Goal: Task Accomplishment & Management: Use online tool/utility

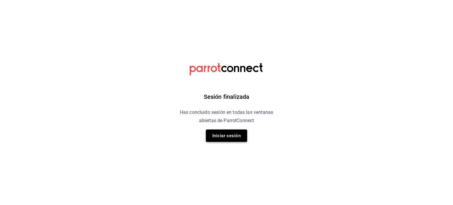
click at [229, 139] on button "Iniciar sesión" at bounding box center [226, 135] width 41 height 12
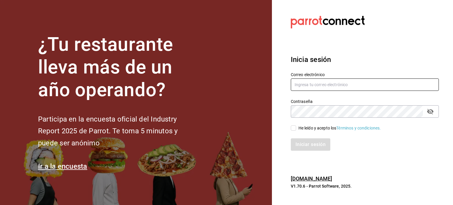
type input "ricardojvalen@gmail.com"
click at [291, 127] on input "He leído y acepto los Términos y condiciones." at bounding box center [293, 127] width 5 height 5
checkbox input "true"
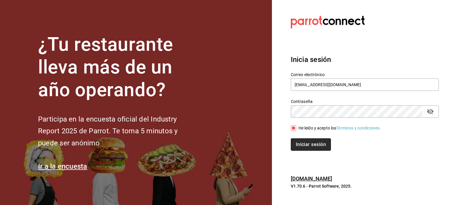
click at [310, 144] on button "Iniciar sesión" at bounding box center [311, 144] width 40 height 12
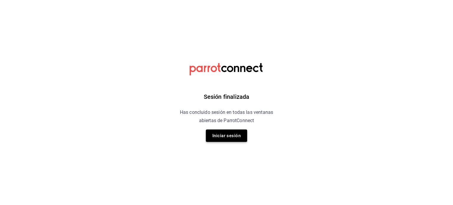
click at [234, 141] on button "Iniciar sesión" at bounding box center [226, 135] width 41 height 12
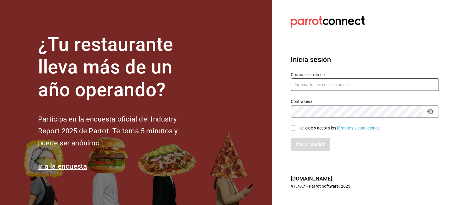
type input "[EMAIL_ADDRESS][DOMAIN_NAME]"
drag, startPoint x: 289, startPoint y: 127, endPoint x: 294, endPoint y: 128, distance: 4.3
click at [294, 128] on div "He leído y acepto los Términos y condiciones." at bounding box center [361, 125] width 155 height 14
click at [294, 128] on input "He leído y acepto los Términos y condiciones." at bounding box center [293, 127] width 5 height 5
checkbox input "true"
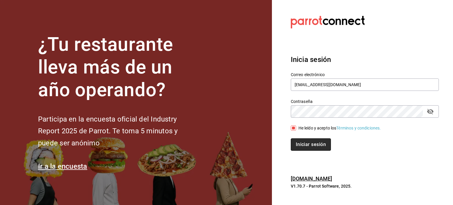
click at [305, 143] on button "Iniciar sesión" at bounding box center [311, 144] width 40 height 12
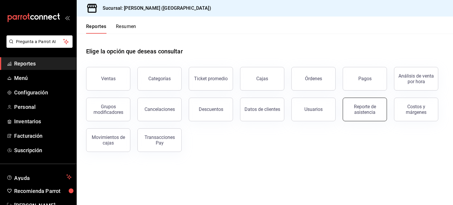
click at [364, 108] on div "Reporte de asistencia" at bounding box center [364, 109] width 37 height 11
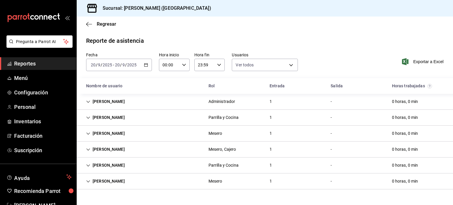
click at [145, 65] on icon "button" at bounding box center [146, 65] width 4 height 4
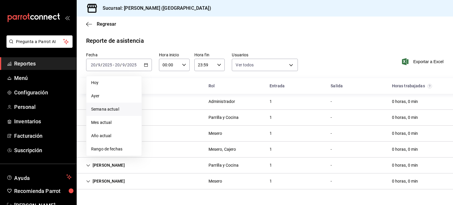
click at [119, 109] on span "Semana actual" at bounding box center [114, 109] width 46 height 6
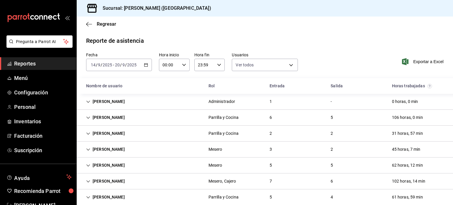
click at [182, 67] on icon "button" at bounding box center [184, 65] width 4 height 4
click at [167, 101] on span "04" at bounding box center [166, 100] width 6 height 5
type input "04:00"
click at [252, 82] on div at bounding box center [226, 102] width 453 height 205
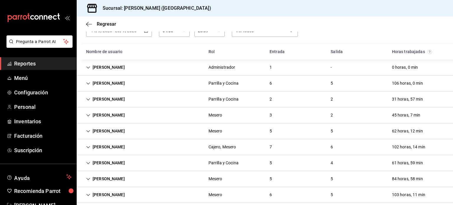
scroll to position [41, 0]
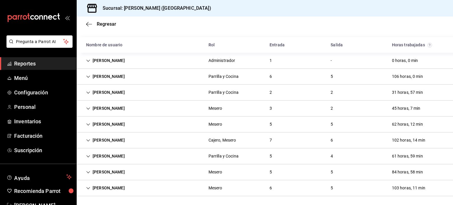
click at [87, 108] on icon "Cell" at bounding box center [88, 108] width 4 height 4
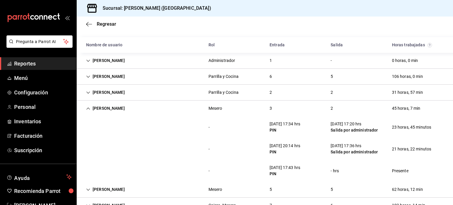
click at [87, 108] on icon "Cell" at bounding box center [88, 108] width 4 height 4
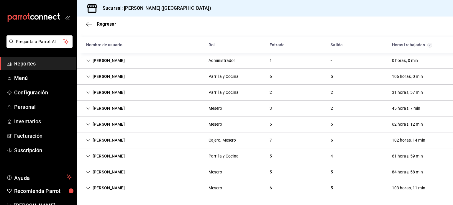
click at [89, 125] on icon "Cell" at bounding box center [88, 124] width 4 height 4
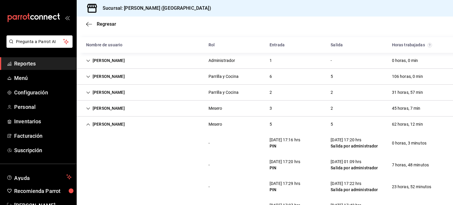
scroll to position [91, 0]
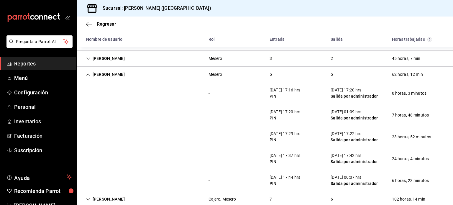
click at [87, 75] on icon "Cell" at bounding box center [88, 75] width 4 height 4
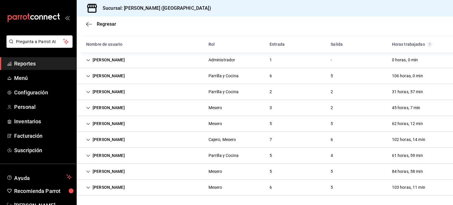
scroll to position [41, 0]
click at [87, 138] on icon "Cell" at bounding box center [88, 140] width 4 height 4
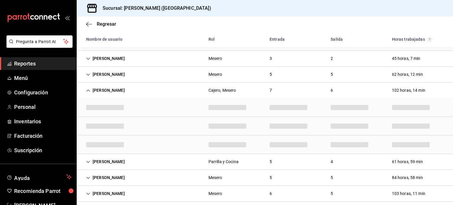
scroll to position [91, 0]
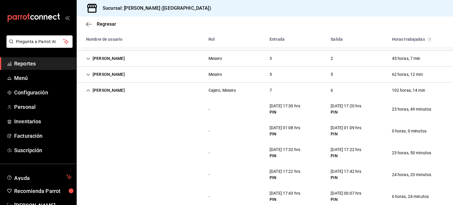
click at [89, 90] on icon "Cell" at bounding box center [88, 90] width 4 height 4
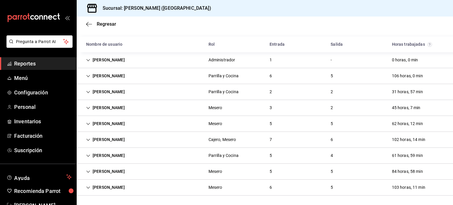
scroll to position [41, 0]
click at [88, 172] on icon "Cell" at bounding box center [88, 172] width 4 height 2
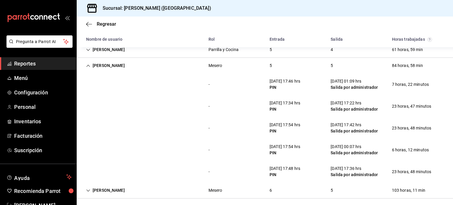
scroll to position [150, 0]
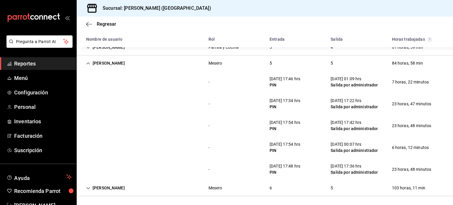
click at [88, 63] on icon "Cell" at bounding box center [88, 63] width 4 height 4
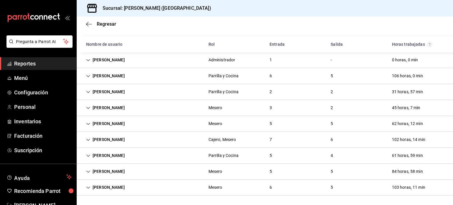
scroll to position [41, 0]
